Goal: Information Seeking & Learning: Learn about a topic

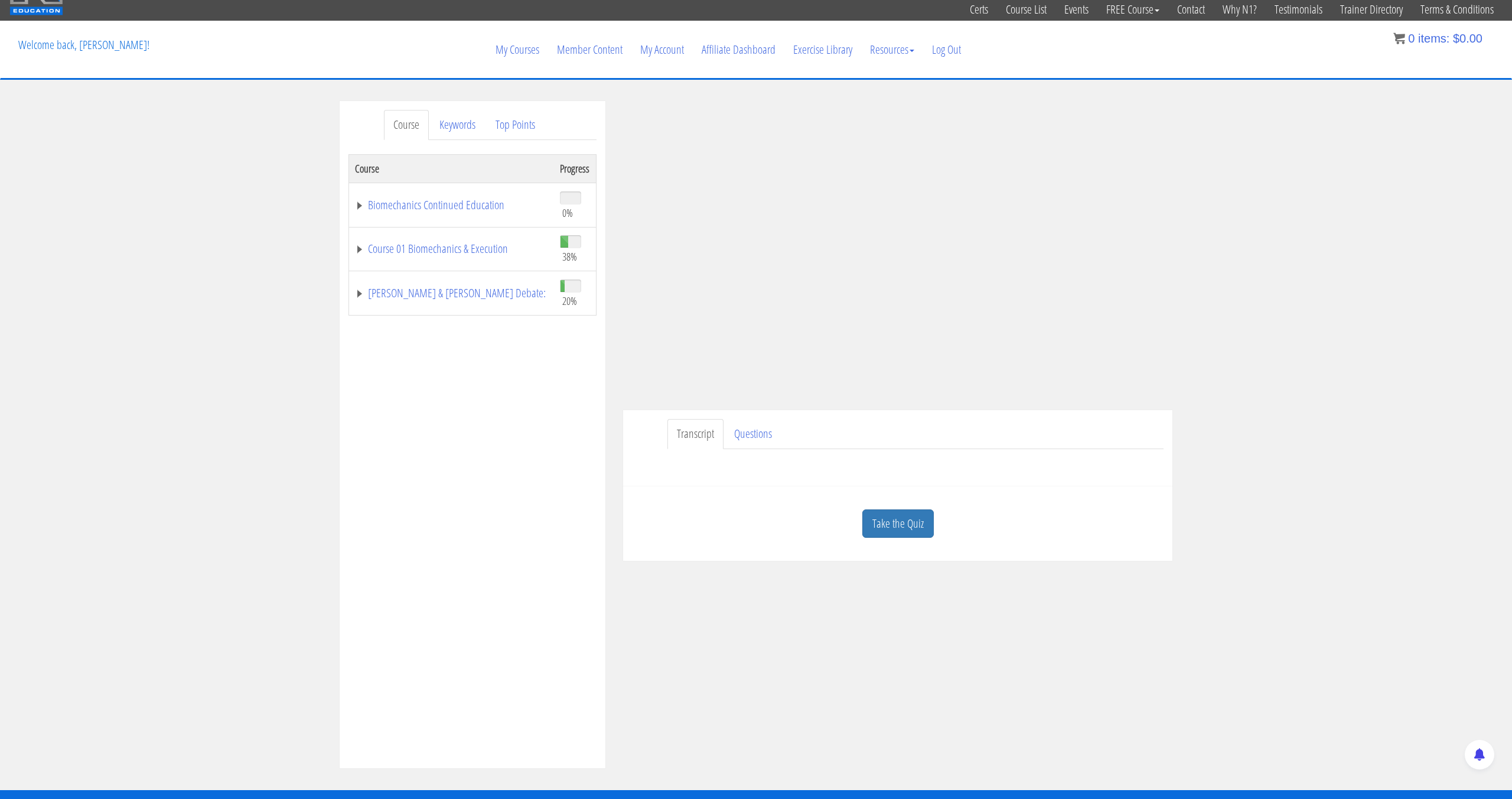
scroll to position [39, 0]
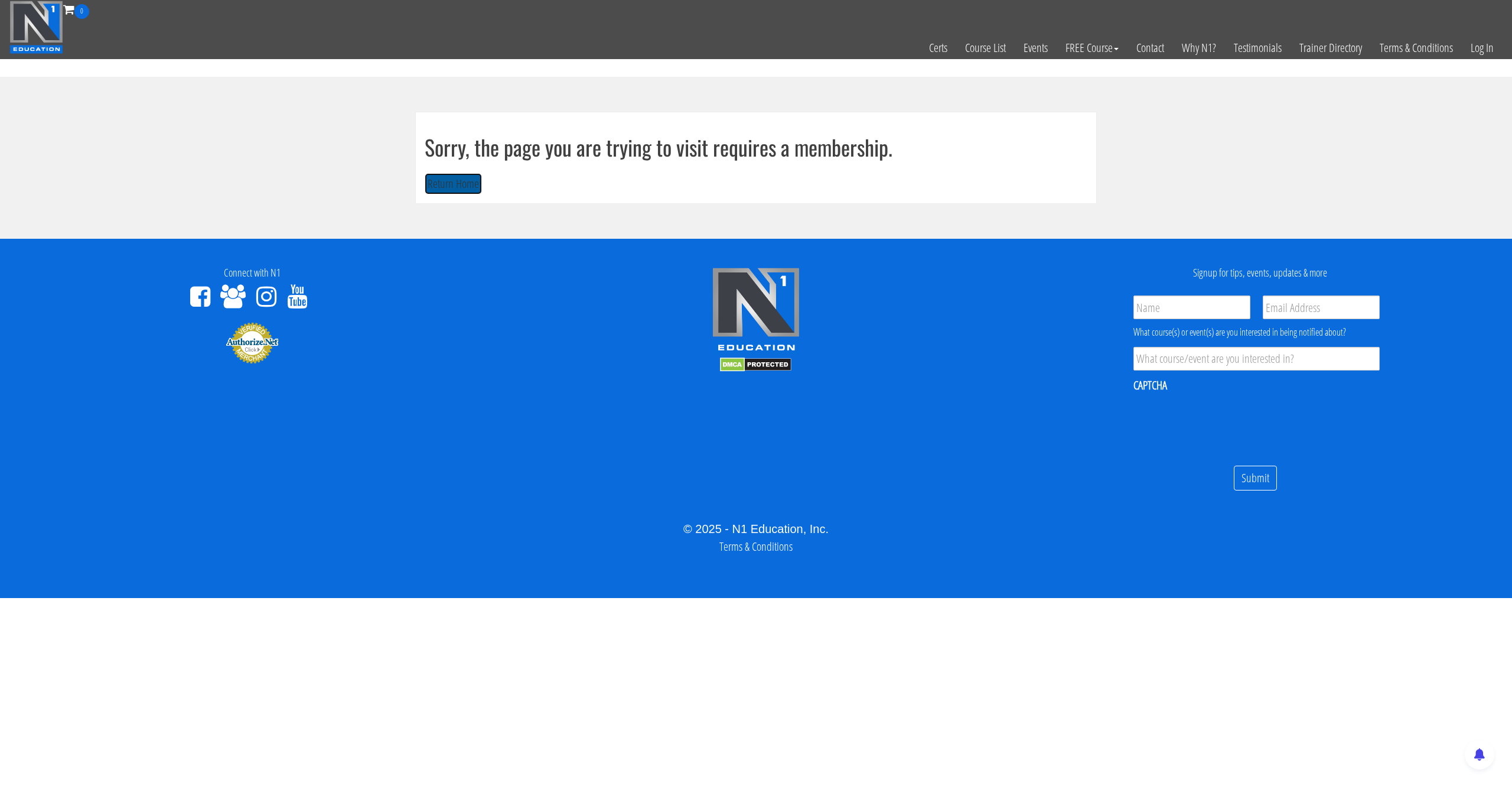
click at [467, 186] on button "Return Home" at bounding box center [453, 184] width 57 height 22
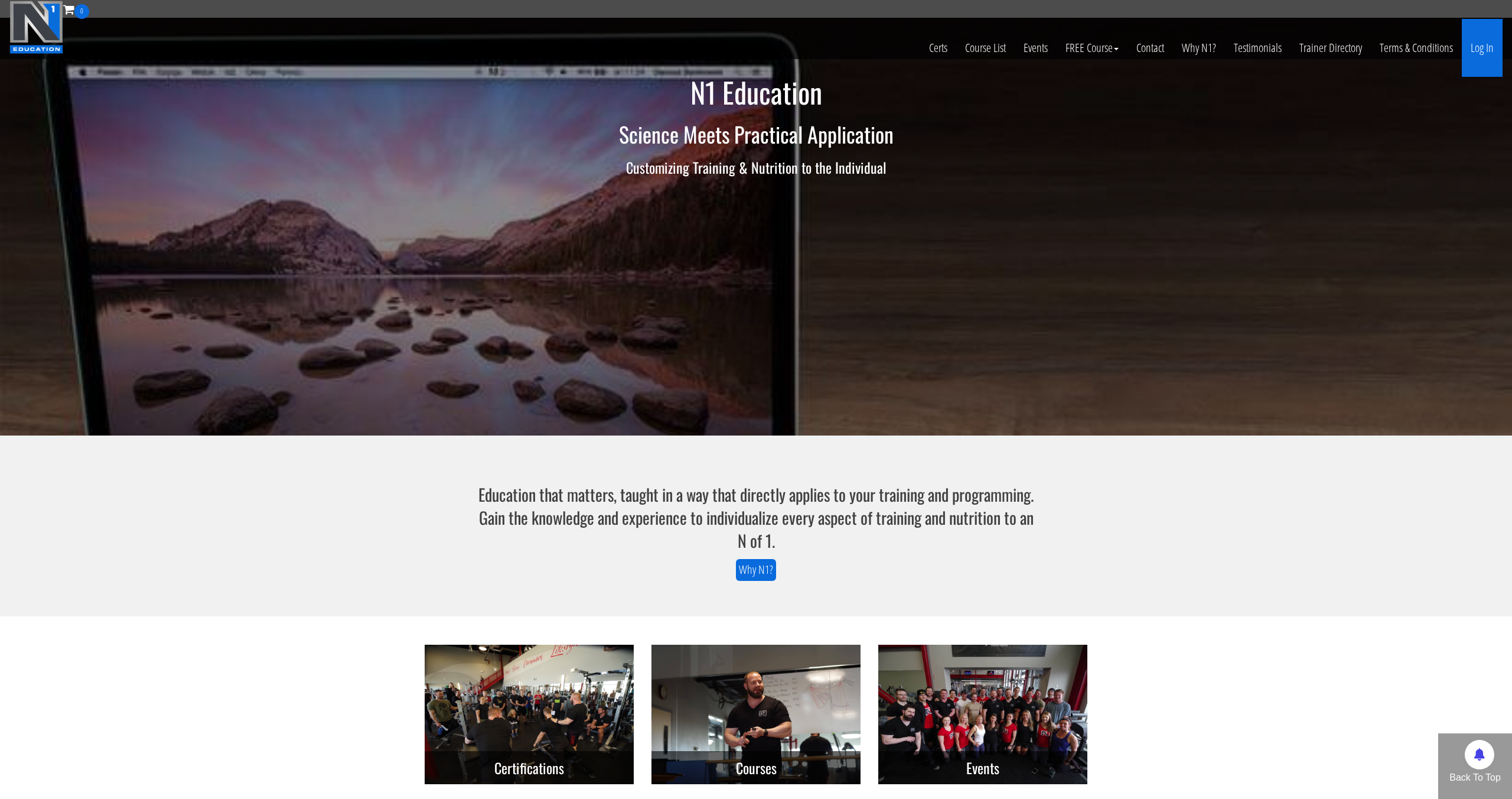
click at [1482, 62] on link "Log In" at bounding box center [1482, 48] width 41 height 58
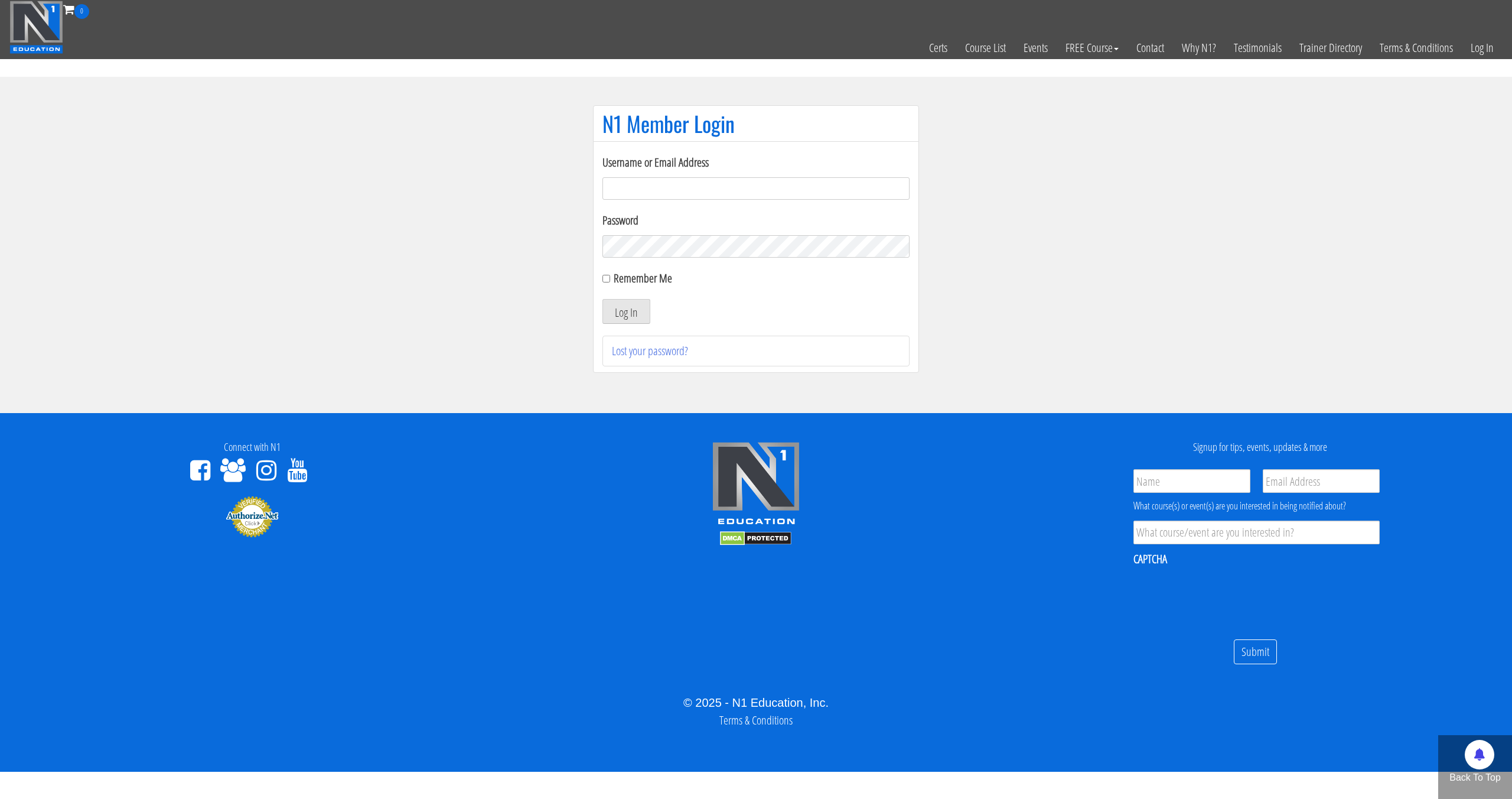
type input "pinedaa24@gmail.com"
click at [603, 299] on button "Log In" at bounding box center [626, 311] width 48 height 25
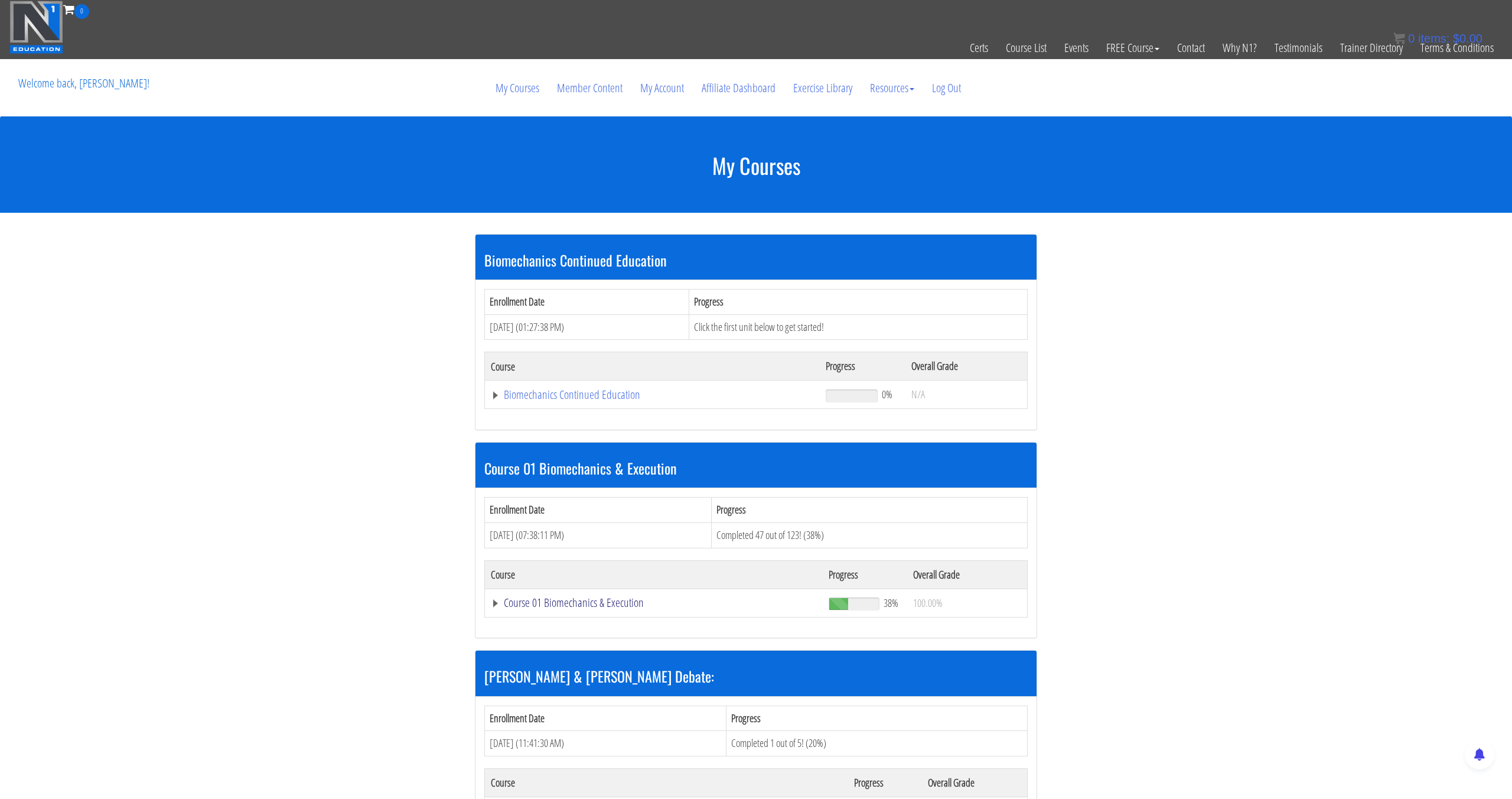
click at [559, 607] on link "Course 01 Biomechanics & Execution" at bounding box center [654, 603] width 326 height 12
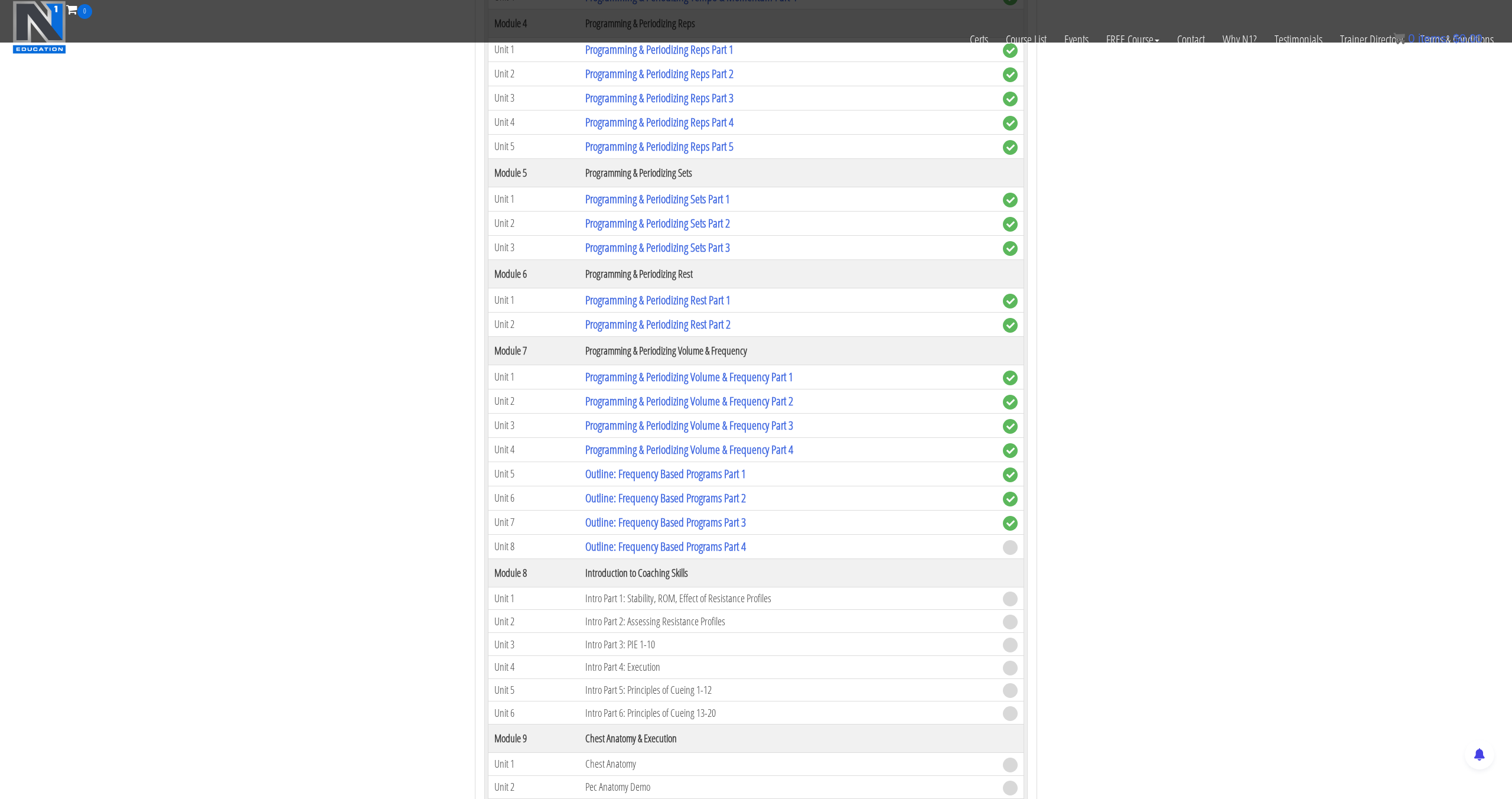
scroll to position [1459, 0]
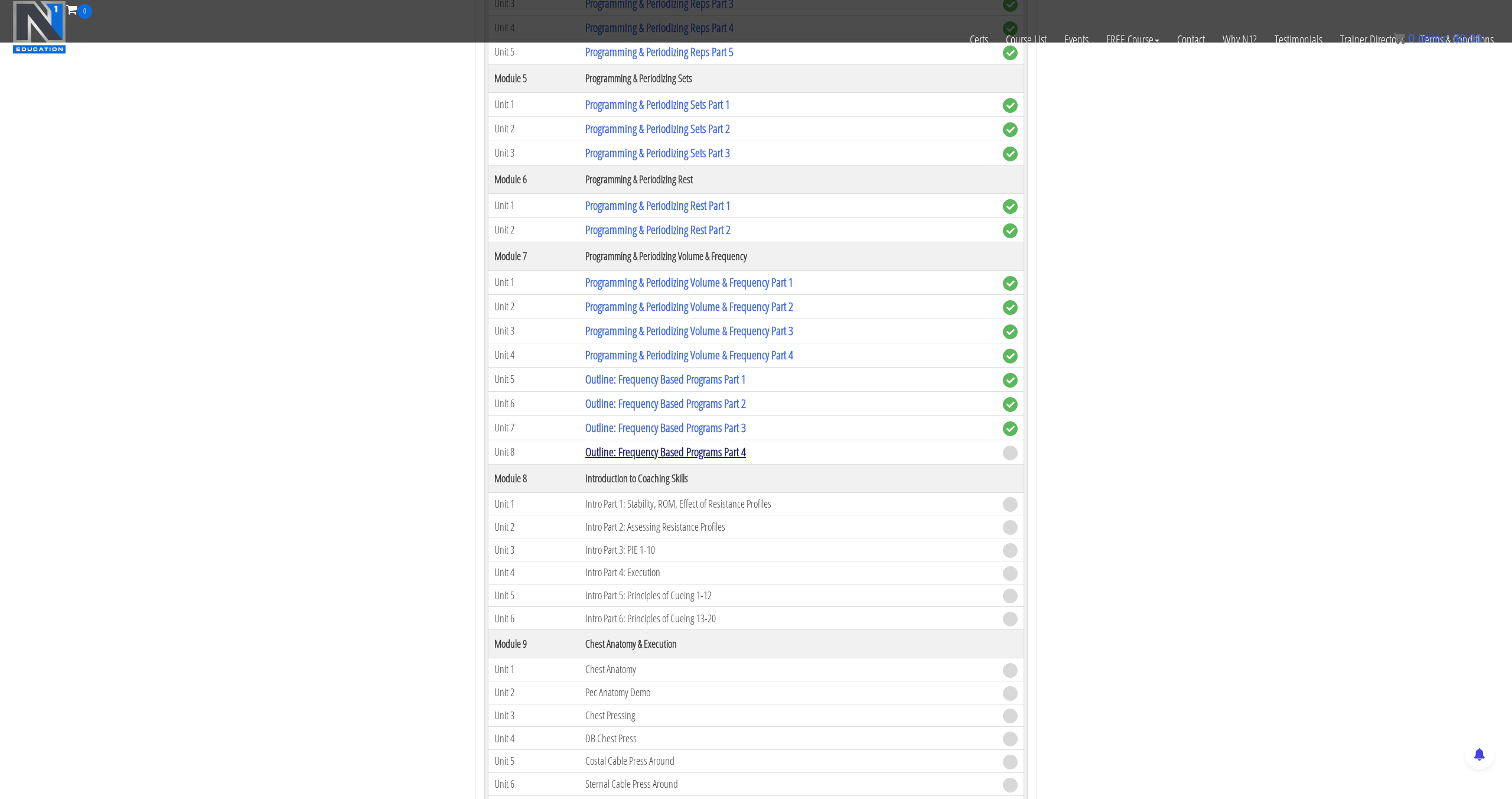
click at [697, 452] on link "Outline: Frequency Based Programs Part 4" at bounding box center [665, 452] width 161 height 16
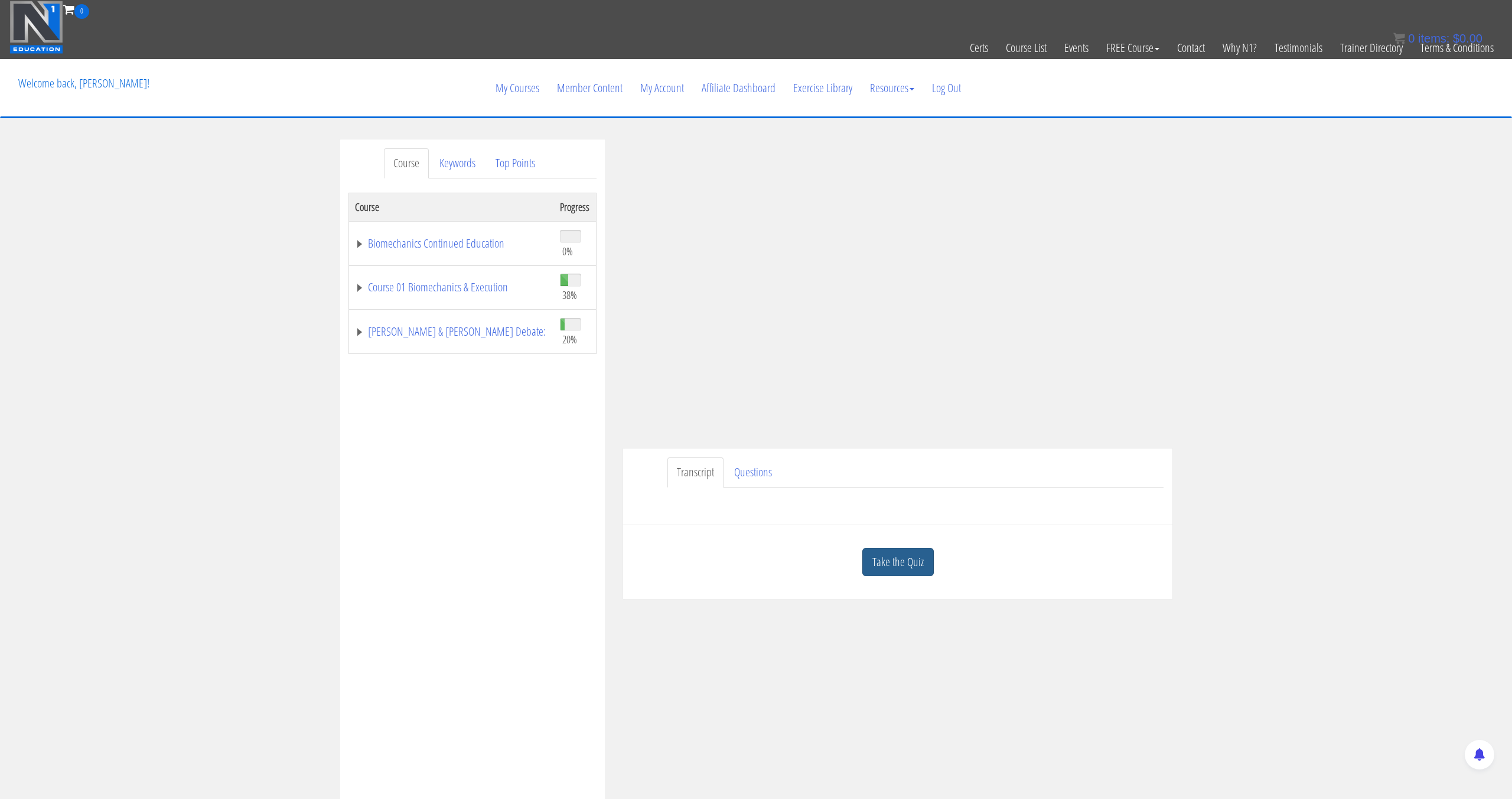
click at [923, 555] on link "Take the Quiz" at bounding box center [898, 562] width 71 height 29
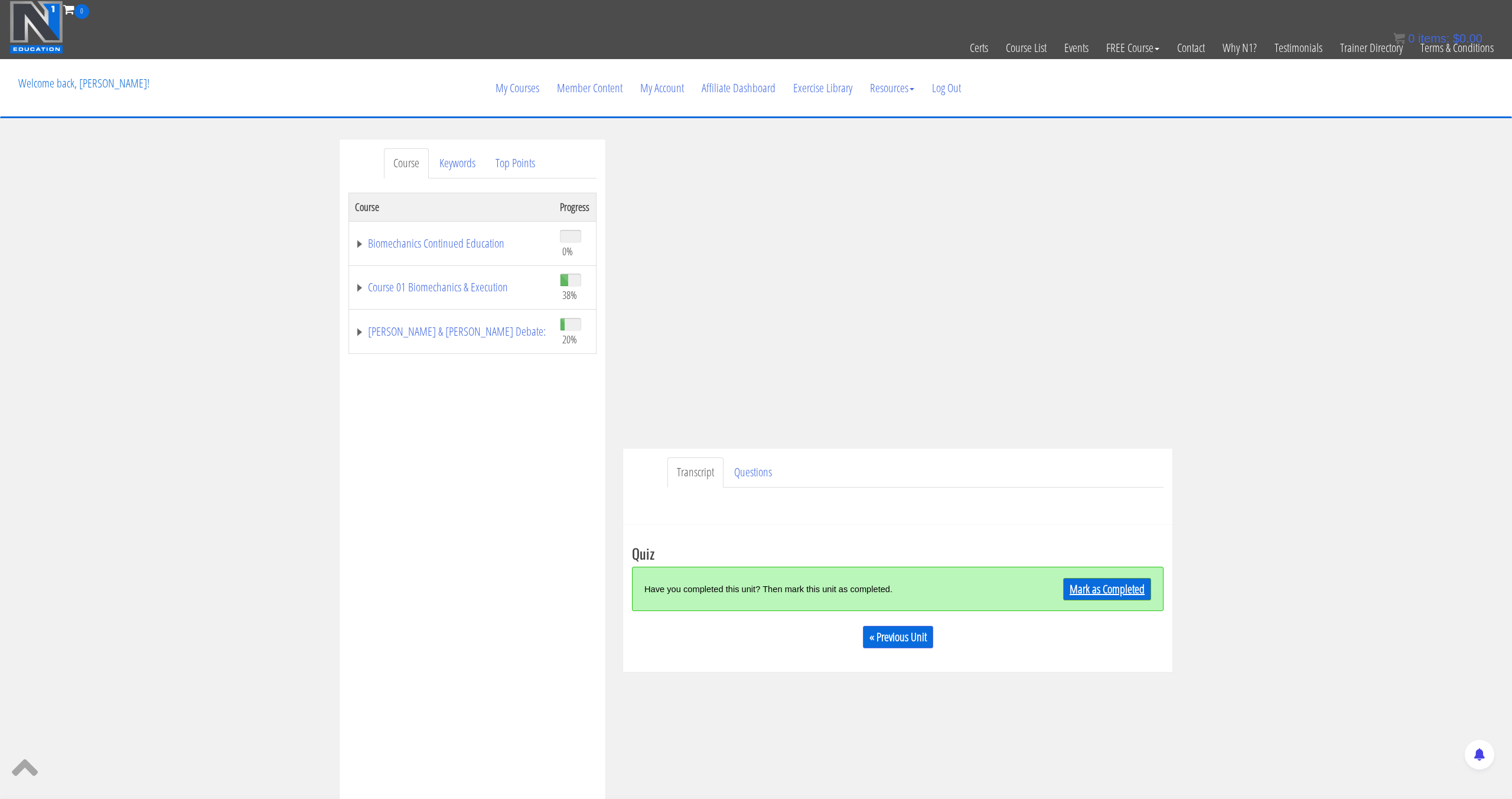
click at [1083, 596] on link "Mark as Completed" at bounding box center [1107, 589] width 88 height 23
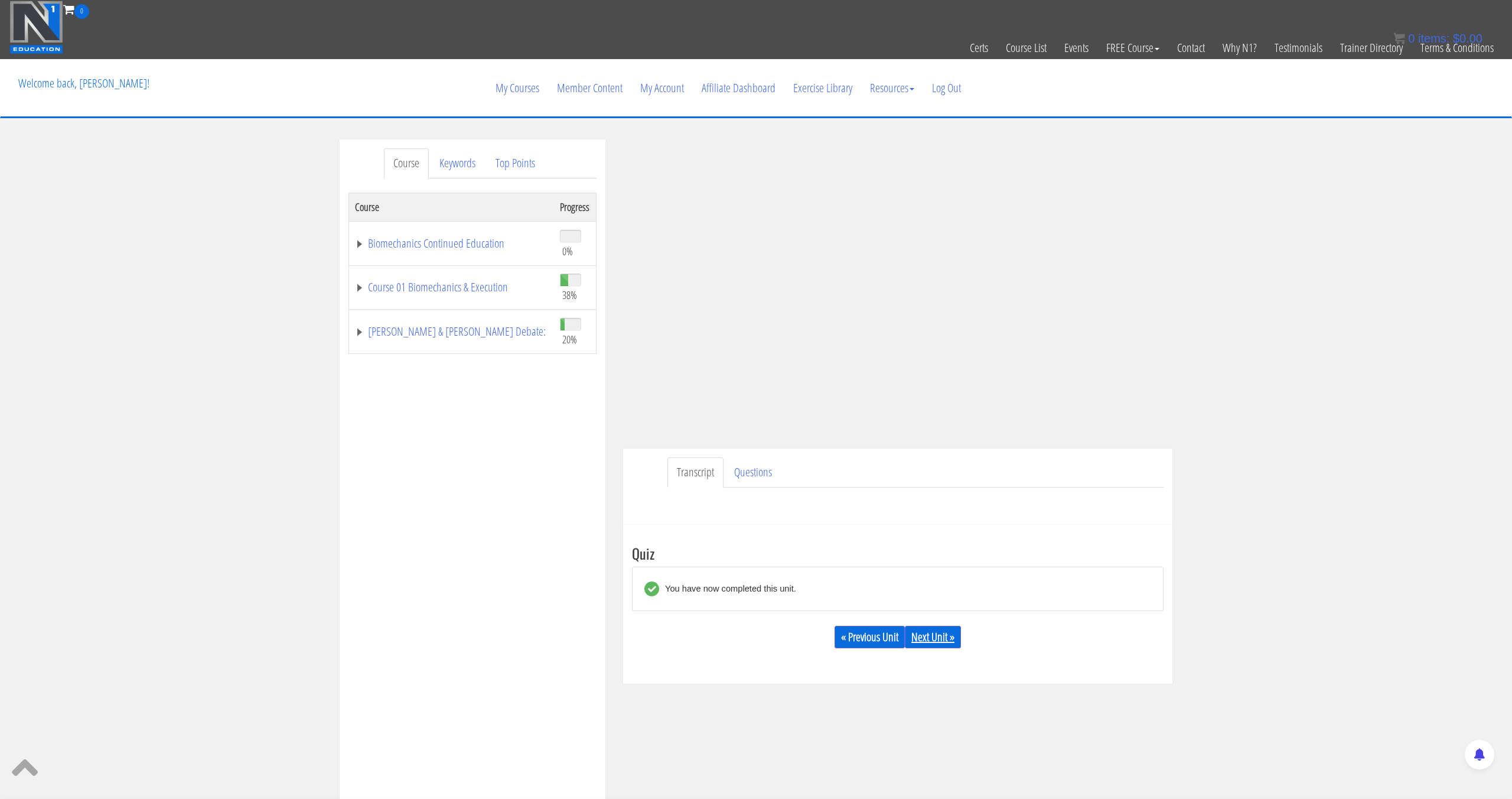
click at [946, 637] on link "Next Unit »" at bounding box center [933, 637] width 56 height 23
